Goal: Transaction & Acquisition: Book appointment/travel/reservation

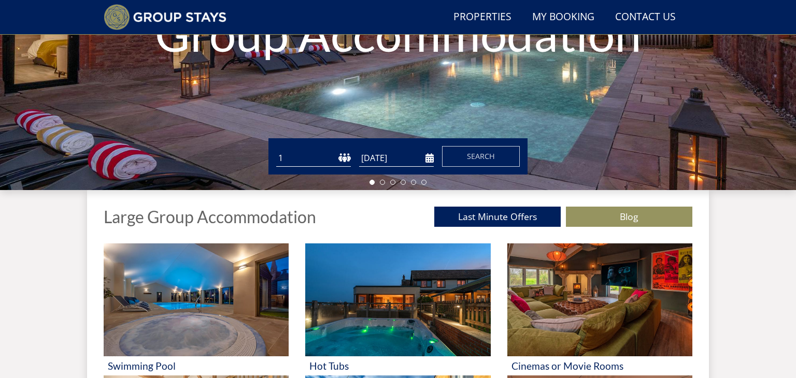
scroll to position [246, 0]
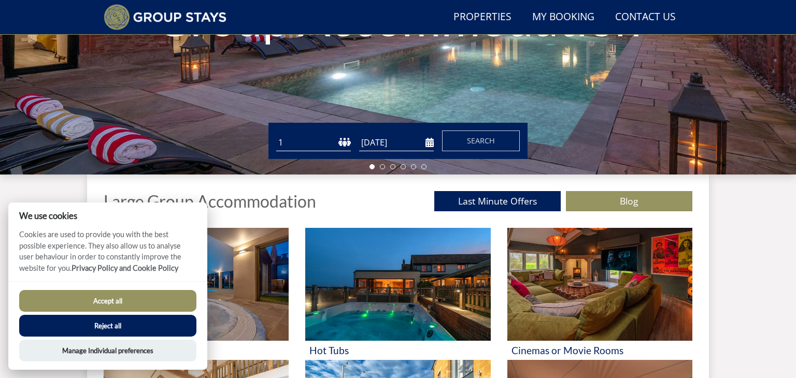
click at [285, 140] on select "1 2 3 4 5 6 7 8 9 10 11 12 13 14 15 16 17 18 19 20 21 22 23 24 25 26 27 28 29 3…" at bounding box center [313, 142] width 75 height 17
select select "10"
click at [276, 134] on select "1 2 3 4 5 6 7 8 9 10 11 12 13 14 15 16 17 18 19 20 21 22 23 24 25 26 27 28 29 3…" at bounding box center [313, 142] width 75 height 17
click at [427, 140] on input "[DATE]" at bounding box center [396, 142] width 75 height 17
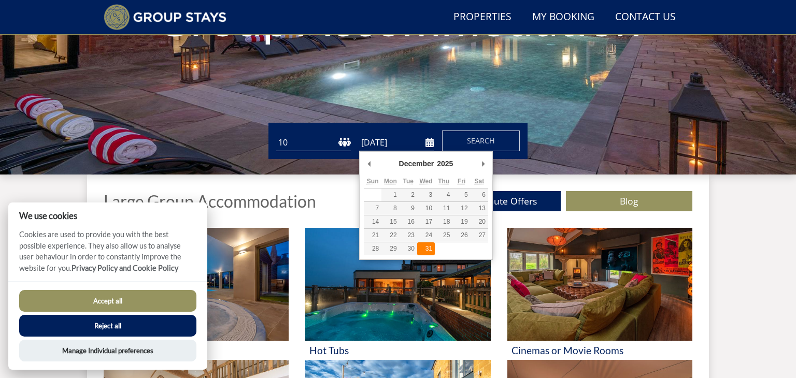
type input "[DATE]"
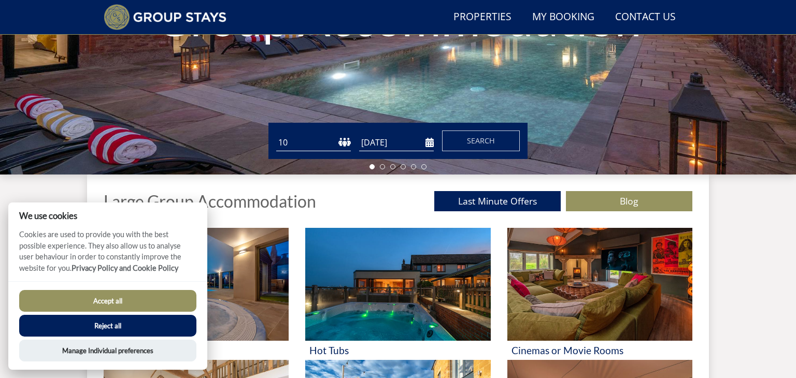
click at [108, 296] on button "Accept all" at bounding box center [107, 301] width 177 height 22
checkbox input "true"
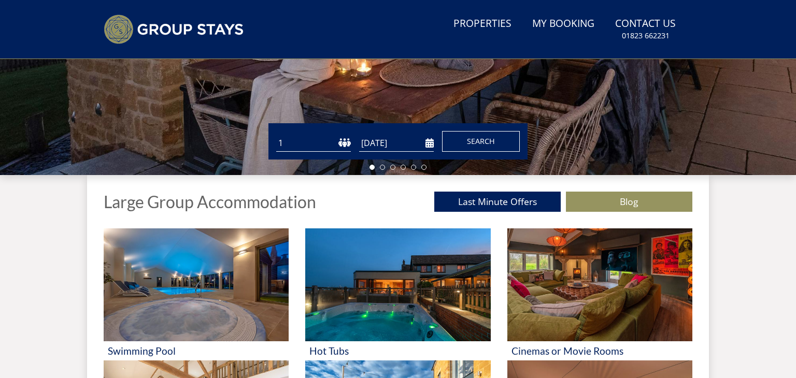
scroll to position [269, 0]
click at [429, 145] on input "[DATE]" at bounding box center [396, 143] width 75 height 17
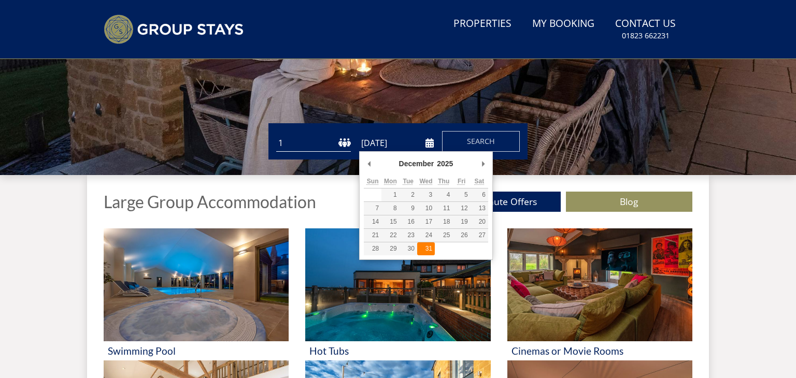
type input "[DATE]"
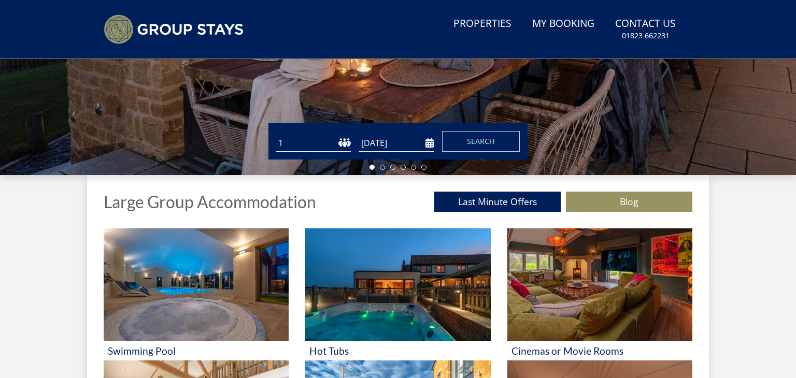
click at [347, 143] on select "1 2 3 4 5 6 7 8 9 10 11 12 13 14 15 16 17 18 19 20 21 22 23 24 25 26 27 28 29 3…" at bounding box center [313, 143] width 75 height 17
select select "10"
click at [276, 135] on select "1 2 3 4 5 6 7 8 9 10 11 12 13 14 15 16 17 18 19 20 21 22 23 24 25 26 27 28 29 3…" at bounding box center [313, 143] width 75 height 17
click at [482, 141] on span "Search" at bounding box center [481, 141] width 28 height 10
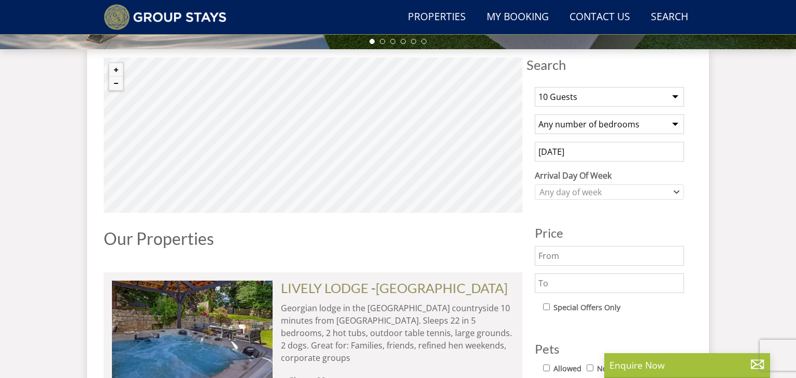
scroll to position [346, 0]
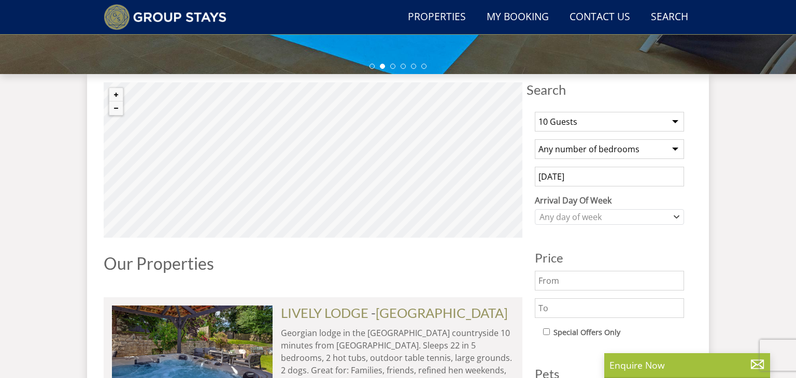
click at [670, 149] on select "Any number of bedrooms 4 Bedrooms 5 Bedrooms 6 Bedrooms 7 Bedrooms 8 Bedrooms 9…" at bounding box center [609, 149] width 149 height 20
select select "6"
click at [535, 139] on select "Any number of bedrooms 4 Bedrooms 5 Bedrooms 6 Bedrooms 7 Bedrooms 8 Bedrooms 9…" at bounding box center [609, 149] width 149 height 20
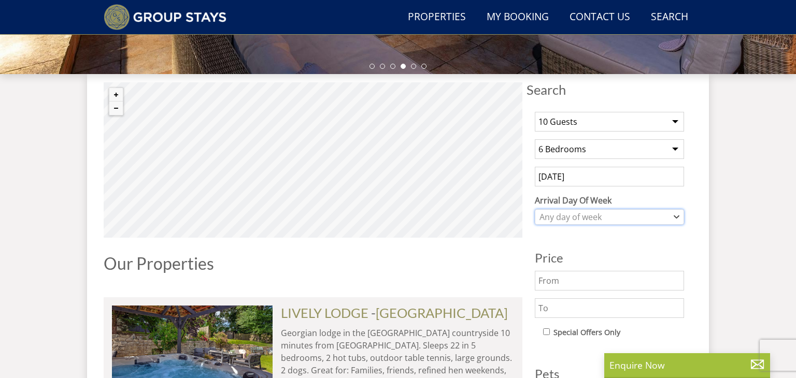
click at [647, 220] on div "Any day of week" at bounding box center [604, 216] width 134 height 11
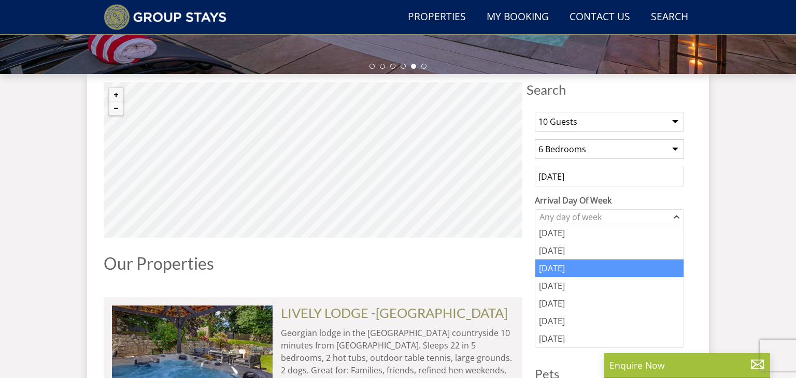
click at [581, 273] on div "Wednesday" at bounding box center [609, 269] width 148 height 18
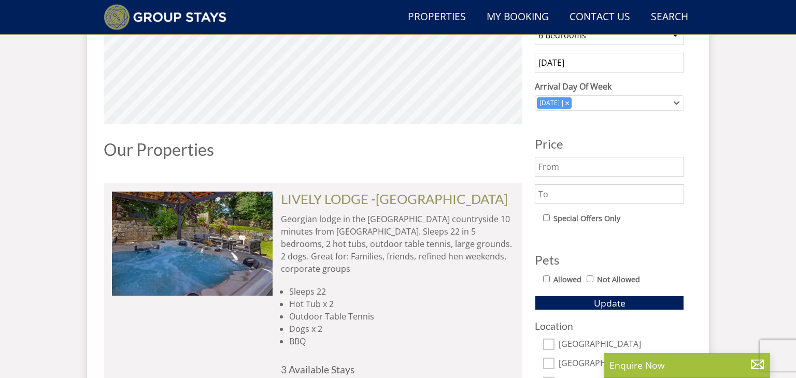
scroll to position [470, 0]
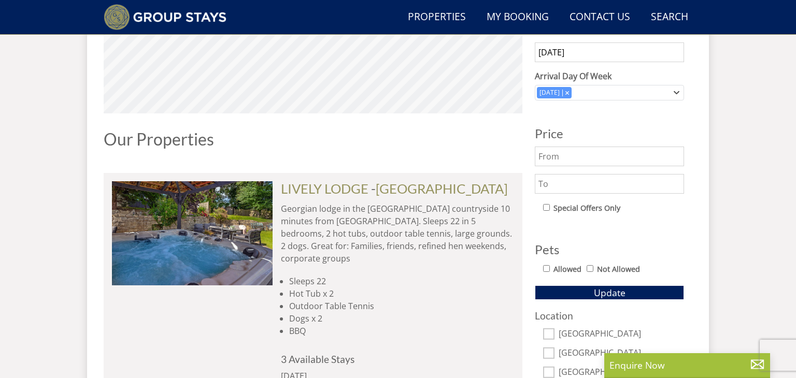
click at [544, 270] on div "Allowed Not Allowed" at bounding box center [613, 270] width 141 height 15
click at [549, 266] on input "Allowed" at bounding box center [546, 268] width 7 height 7
checkbox input "true"
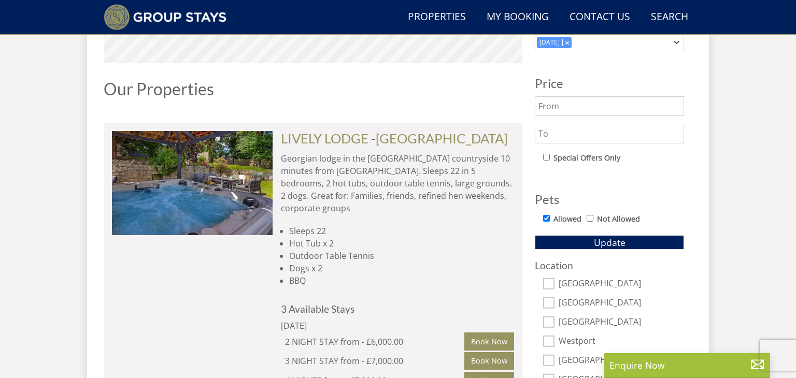
scroll to position [532, 0]
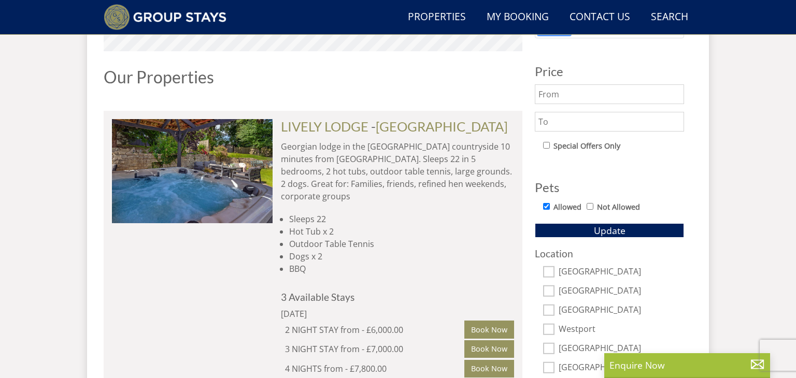
click at [635, 100] on input "text" at bounding box center [609, 94] width 149 height 20
type input "500"
click at [628, 114] on input "text" at bounding box center [609, 122] width 149 height 20
click at [688, 158] on div "1 Guest 2 Guests 3 Guests 4 Guests 5 Guests 6 Guests 7 Guests 8 Guests 9 Guests…" at bounding box center [609, 156] width 166 height 478
click at [650, 263] on div "Location Somerset Devon Wiltshire Westport Bristol Gloucestershire More Locatio…" at bounding box center [609, 321] width 149 height 146
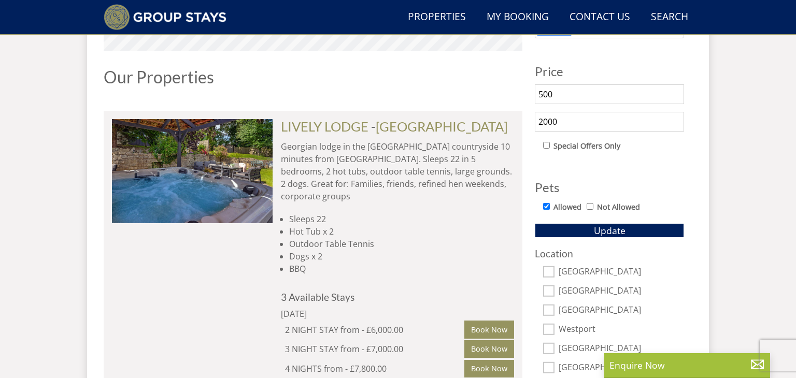
scroll to position [553, 0]
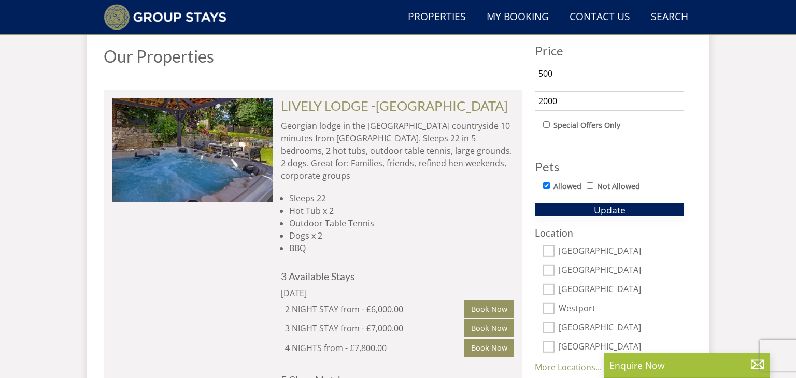
click at [613, 210] on span "Update" at bounding box center [610, 210] width 32 height 12
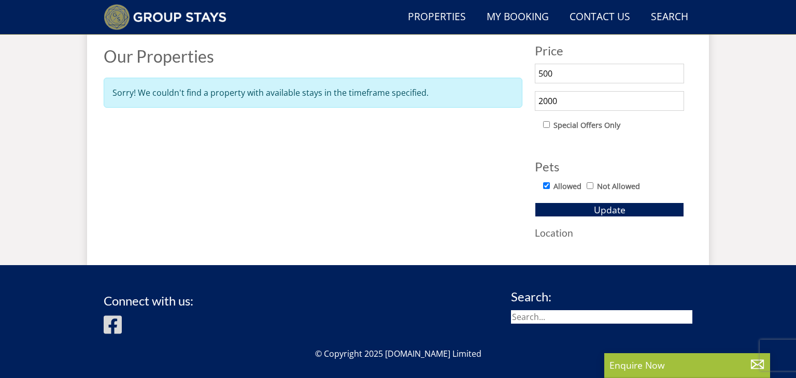
click at [645, 128] on div "Special Offers Only" at bounding box center [613, 126] width 141 height 15
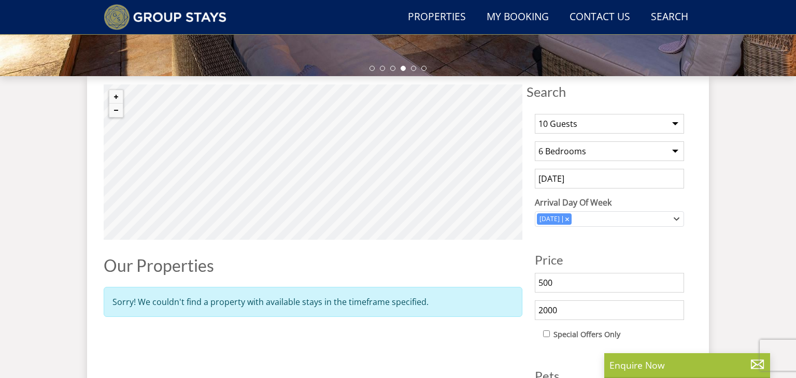
scroll to position [325, 0]
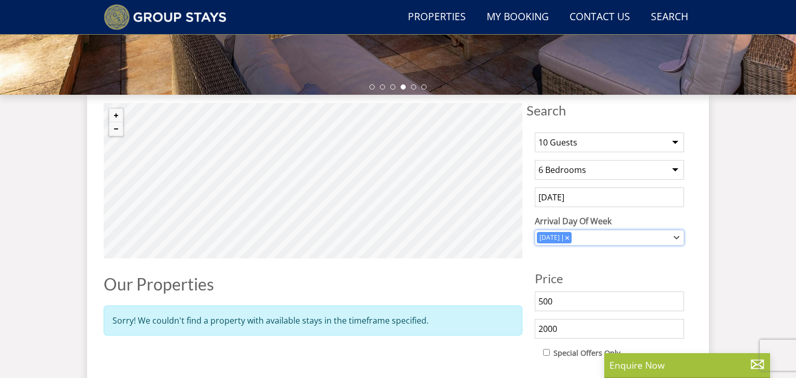
click at [569, 237] on icon "Combobox" at bounding box center [567, 238] width 4 height 4
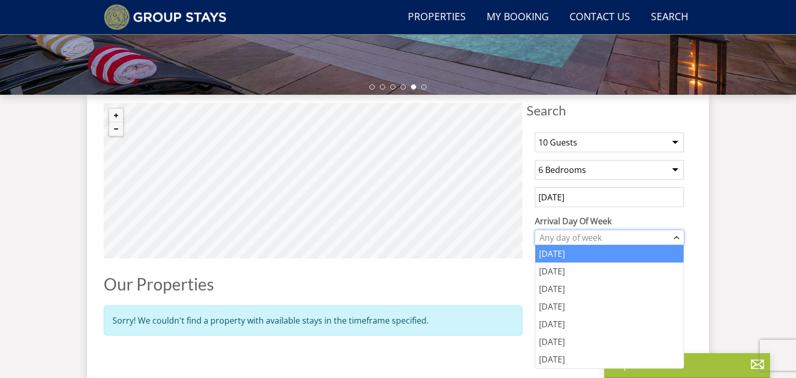
click at [616, 235] on div "Any day of week" at bounding box center [604, 237] width 134 height 11
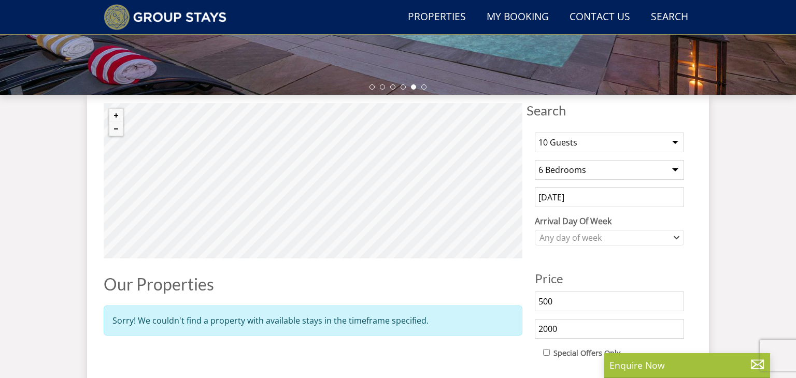
click at [610, 275] on h3 "Price" at bounding box center [609, 278] width 149 height 13
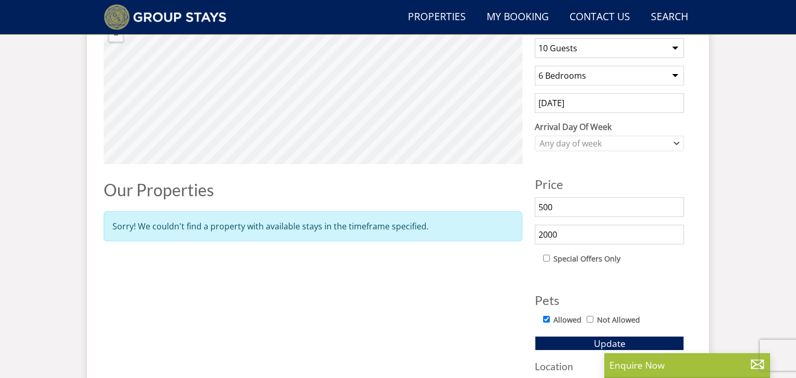
scroll to position [450, 0]
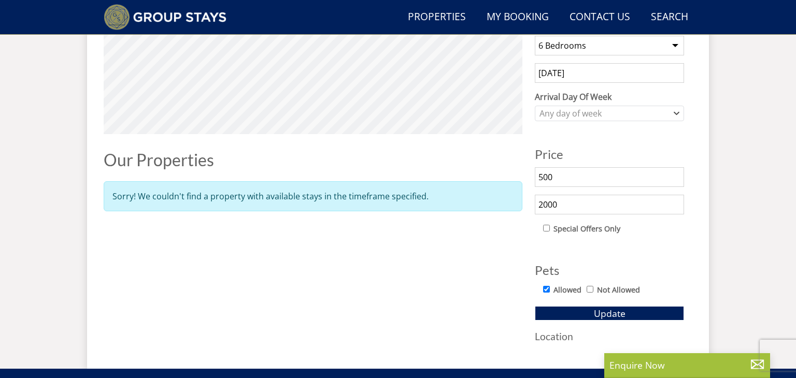
click at [570, 209] on input "2000" at bounding box center [609, 205] width 149 height 20
type input "2500"
click at [492, 233] on div "© MapTiler © OpenStreetMap contributors Properties Our Properties Sorry! We cou…" at bounding box center [313, 165] width 419 height 373
click at [580, 309] on button "Update" at bounding box center [609, 313] width 149 height 15
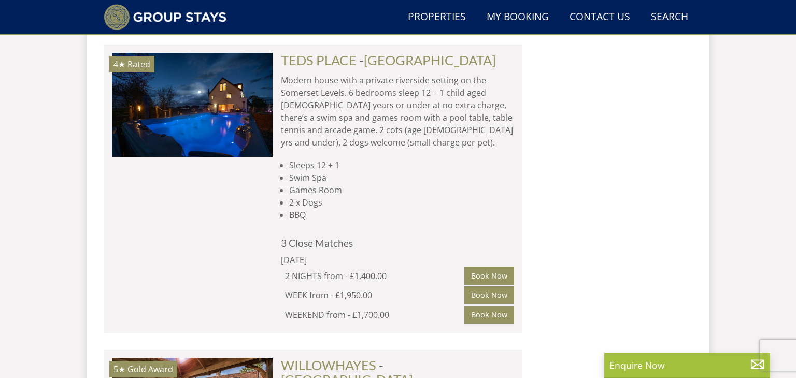
scroll to position [926, 0]
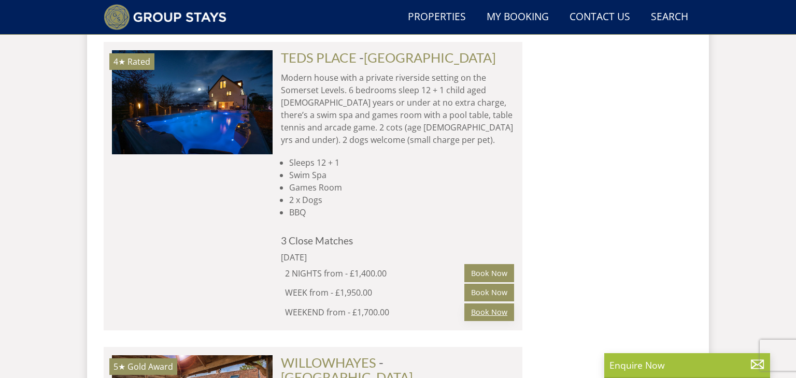
click at [496, 304] on link "Book Now" at bounding box center [489, 313] width 50 height 18
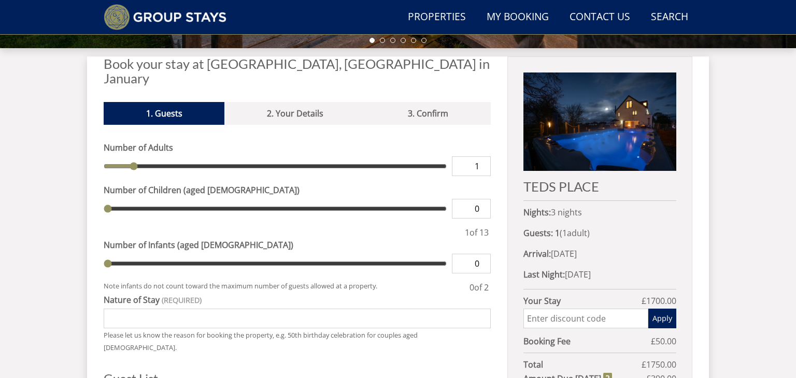
scroll to position [384, 0]
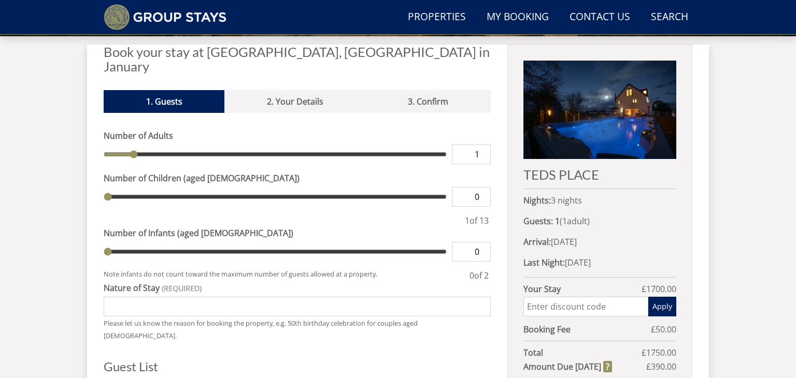
click at [477, 145] on input "1" at bounding box center [471, 155] width 39 height 20
type input "2"
click at [481, 145] on input "2" at bounding box center [471, 155] width 39 height 20
type input "2"
type input "3"
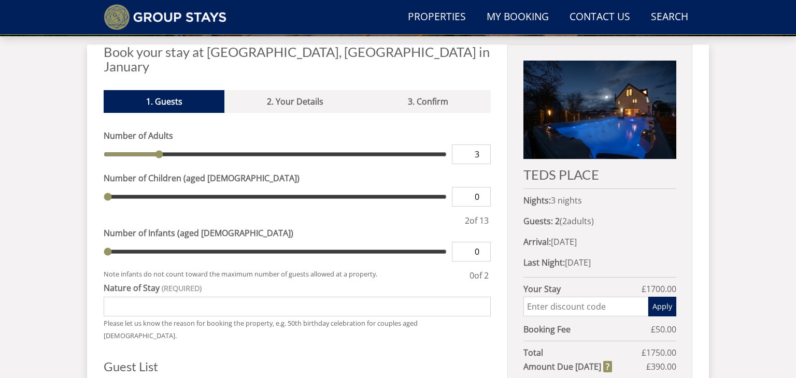
click at [481, 145] on input "3" at bounding box center [471, 155] width 39 height 20
type input "3"
type input "4"
click at [481, 145] on input "4" at bounding box center [471, 155] width 39 height 20
type input "4"
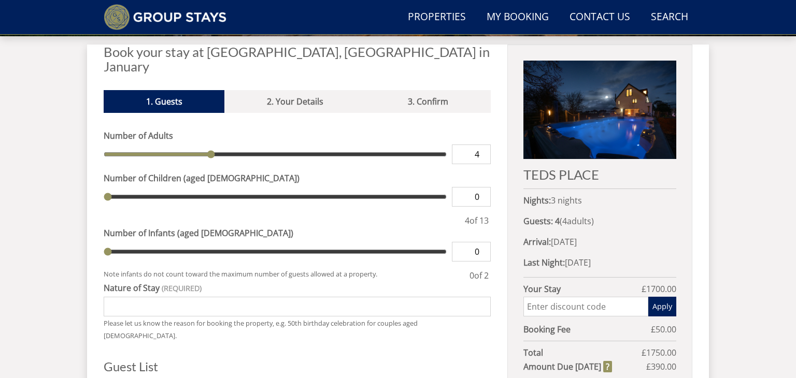
type input "5"
click at [481, 145] on input "5" at bounding box center [471, 155] width 39 height 20
type input "5"
type input "6"
click at [481, 145] on input "6" at bounding box center [471, 155] width 39 height 20
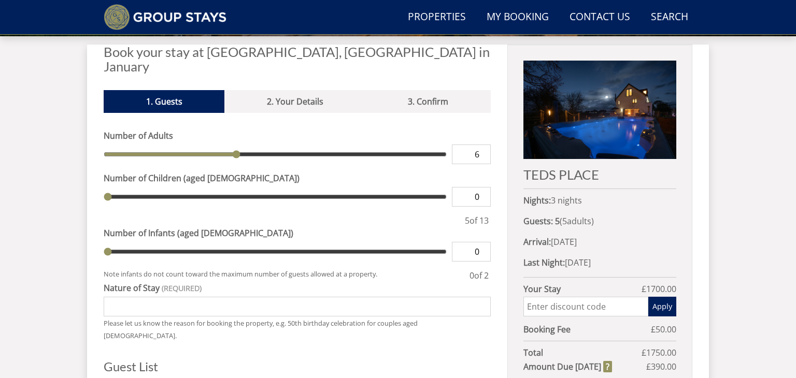
type input "6"
type input "7"
click at [481, 145] on input "7" at bounding box center [471, 155] width 39 height 20
type input "7"
type input "8"
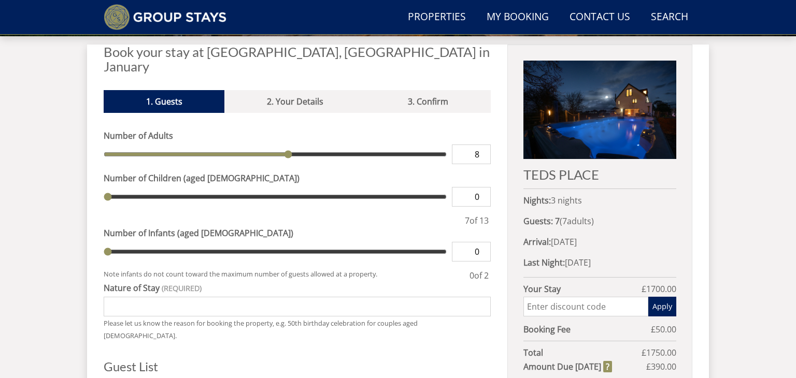
click at [481, 145] on input "8" at bounding box center [471, 155] width 39 height 20
type input "8"
type input "9"
click at [481, 145] on input "9" at bounding box center [471, 155] width 39 height 20
type input "9"
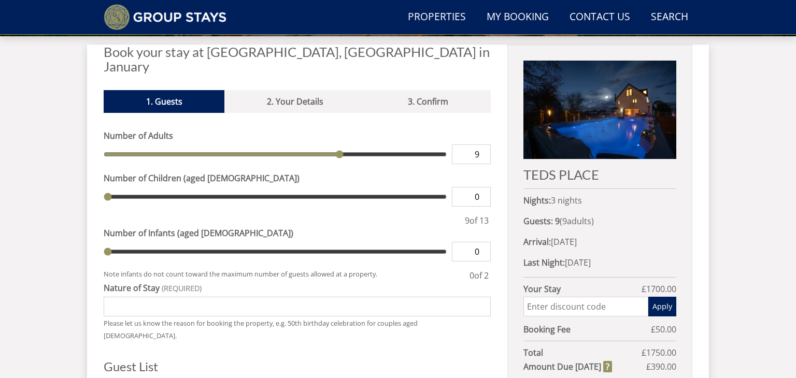
type input "10"
click at [481, 145] on input "10" at bounding box center [471, 155] width 39 height 20
type input "10"
click at [359, 297] on input "Nature of Stay" at bounding box center [297, 307] width 387 height 20
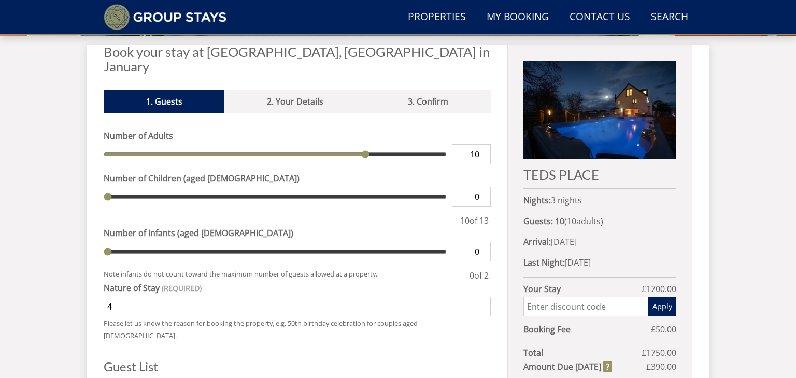
type input "4"
click at [82, 265] on div "Search Menu Properties My Booking Contact Us 01823 662231 Search Check Availabi…" at bounding box center [398, 116] width 796 height 955
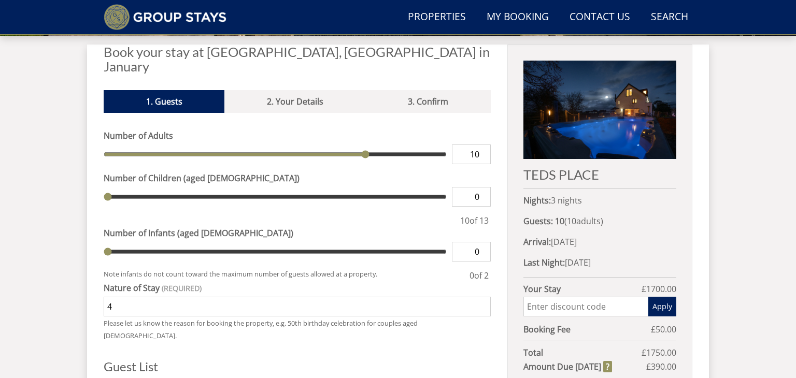
select select "6"
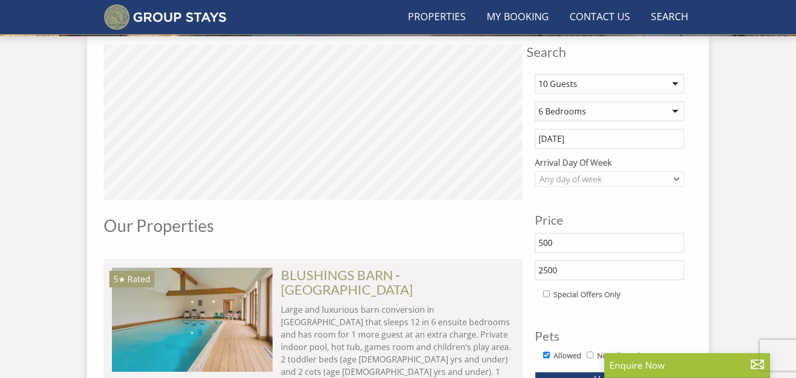
scroll to position [926, 0]
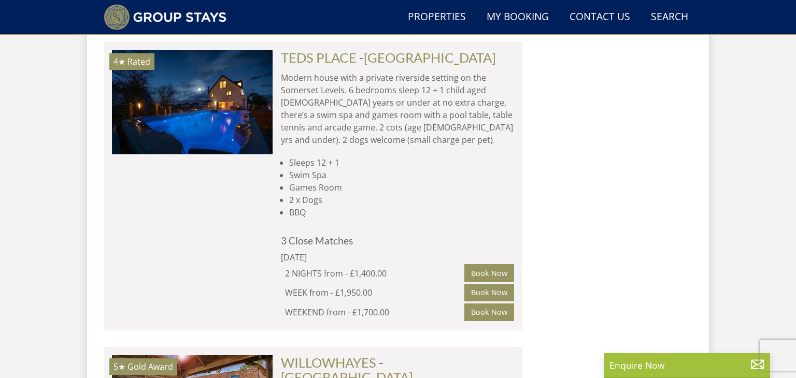
click at [507, 181] on li "Games Room" at bounding box center [401, 187] width 225 height 12
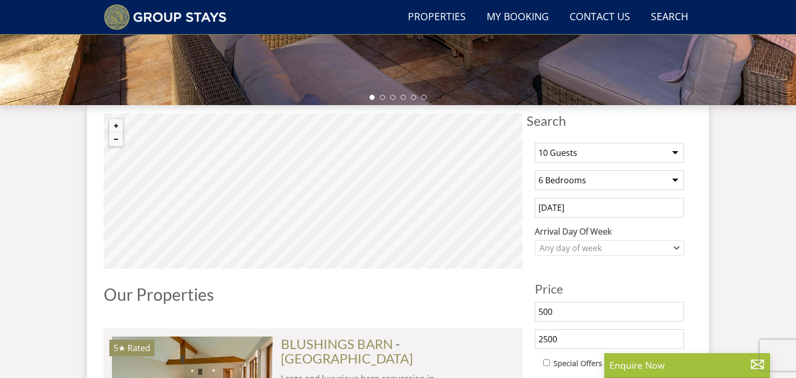
scroll to position [346, 0]
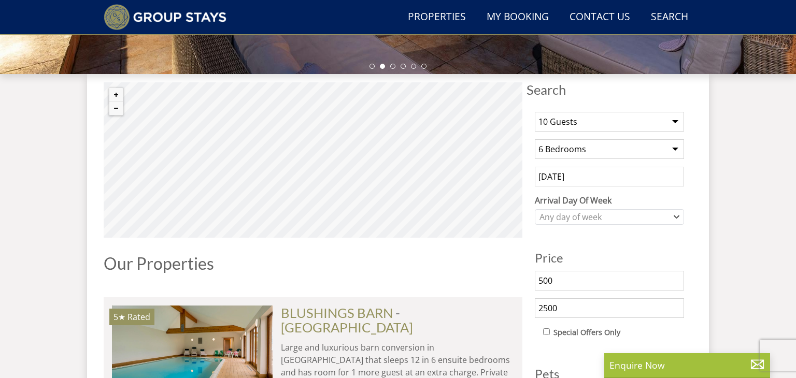
click at [610, 224] on div "1 Guest 2 Guests 3 Guests 4 Guests 5 Guests 6 Guests 7 Guests 8 Guests 9 Guests…" at bounding box center [609, 285] width 166 height 362
click at [613, 219] on div "Any day of week" at bounding box center [604, 216] width 134 height 11
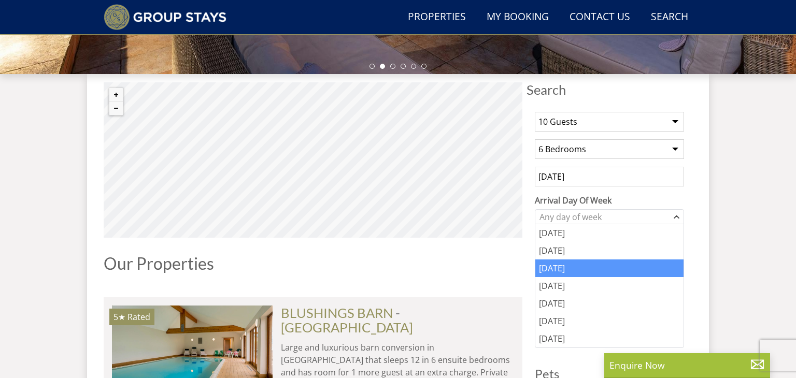
click at [581, 272] on div "Wednesday" at bounding box center [609, 269] width 148 height 18
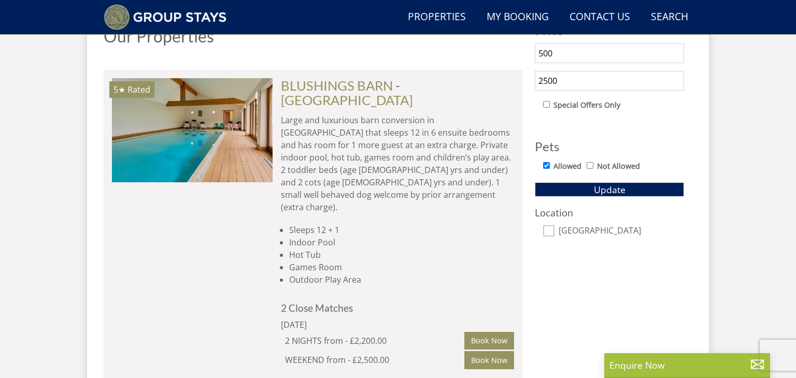
scroll to position [574, 0]
click at [627, 186] on button "Update" at bounding box center [609, 189] width 149 height 15
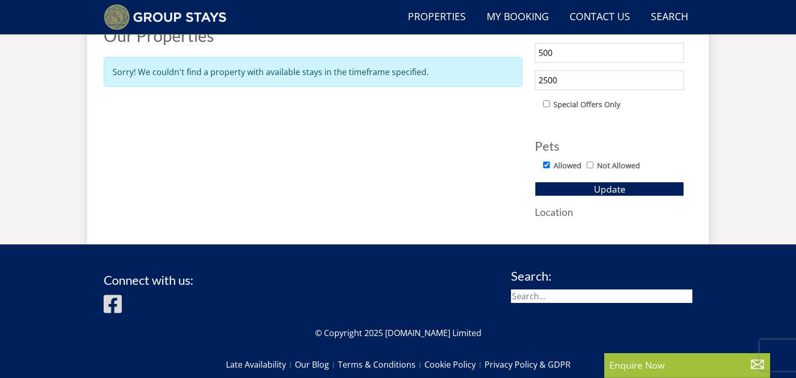
click at [438, 171] on div "© MapTiler © OpenStreetMap contributors Properties Our Properties Sorry! We cou…" at bounding box center [313, 40] width 419 height 373
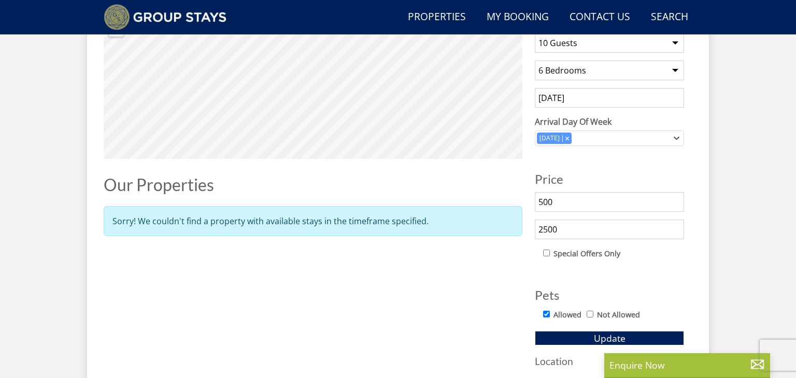
scroll to position [429, 0]
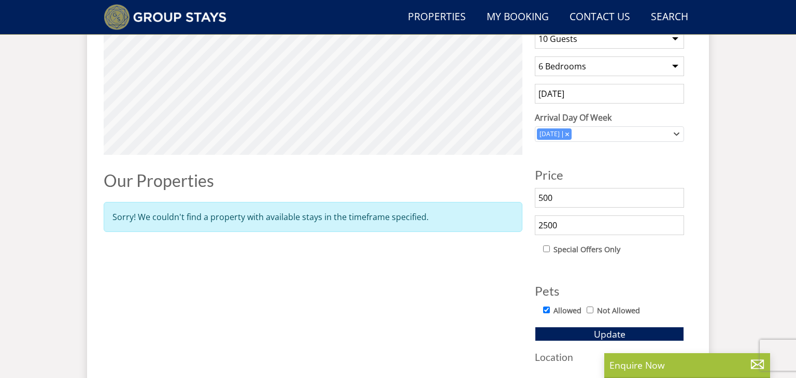
click at [560, 223] on input "2500" at bounding box center [609, 225] width 149 height 20
type input "2"
type input "4000"
click at [515, 247] on div "© MapTiler © OpenStreetMap contributors Properties Our Properties Sorry! We cou…" at bounding box center [313, 185] width 419 height 373
click at [604, 337] on span "Update" at bounding box center [610, 334] width 32 height 12
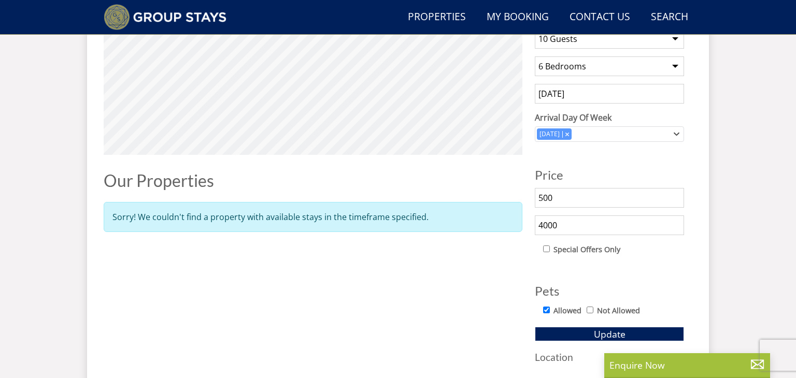
click at [618, 152] on div "1 Guest 2 Guests 3 Guests 4 Guests 5 Guests 6 Guests 7 Guests 8 Guests 9 Guests…" at bounding box center [609, 192] width 166 height 342
